Goal: Information Seeking & Learning: Learn about a topic

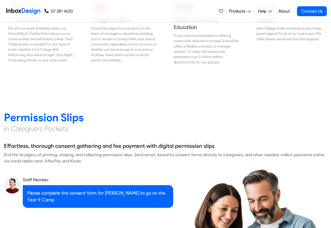
scroll to position [659, 0]
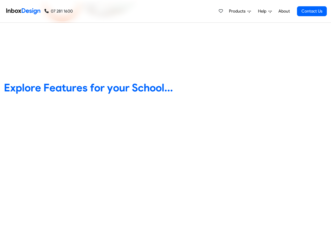
scroll to position [220, 0]
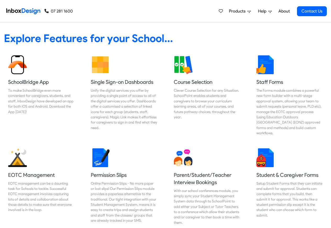
click at [238, 11] on span "Products" at bounding box center [238, 11] width 19 height 6
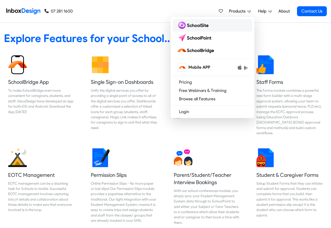
click at [189, 26] on img at bounding box center [194, 25] width 34 height 8
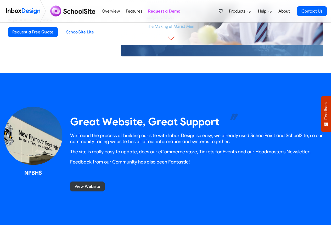
scroll to position [439, 0]
